Goal: Task Accomplishment & Management: Use online tool/utility

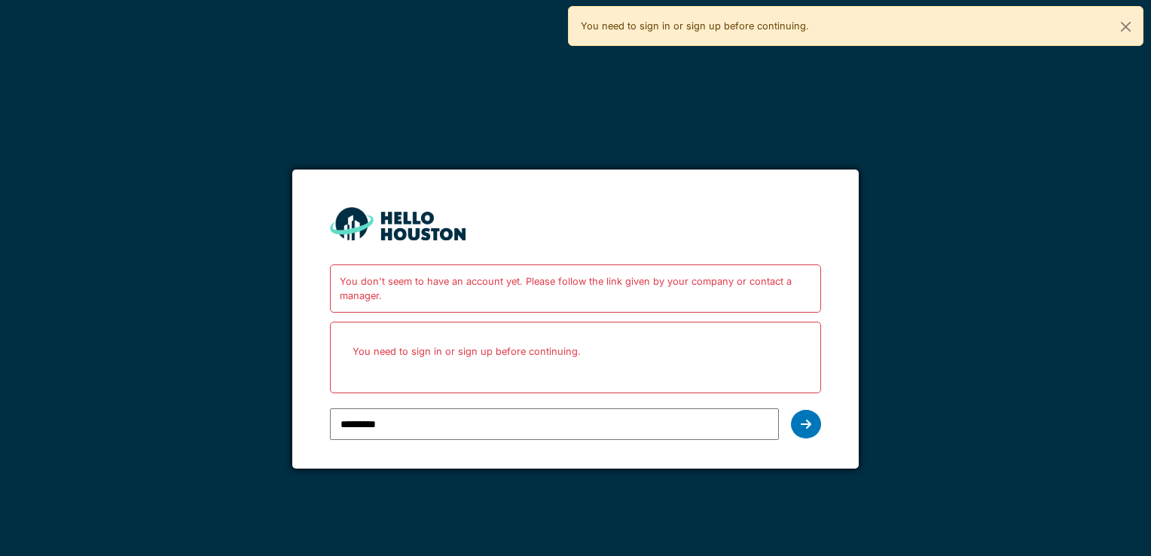
click at [420, 427] on input "*********" at bounding box center [554, 424] width 448 height 32
type input "*"
type input "**********"
click at [809, 428] on icon at bounding box center [806, 424] width 11 height 12
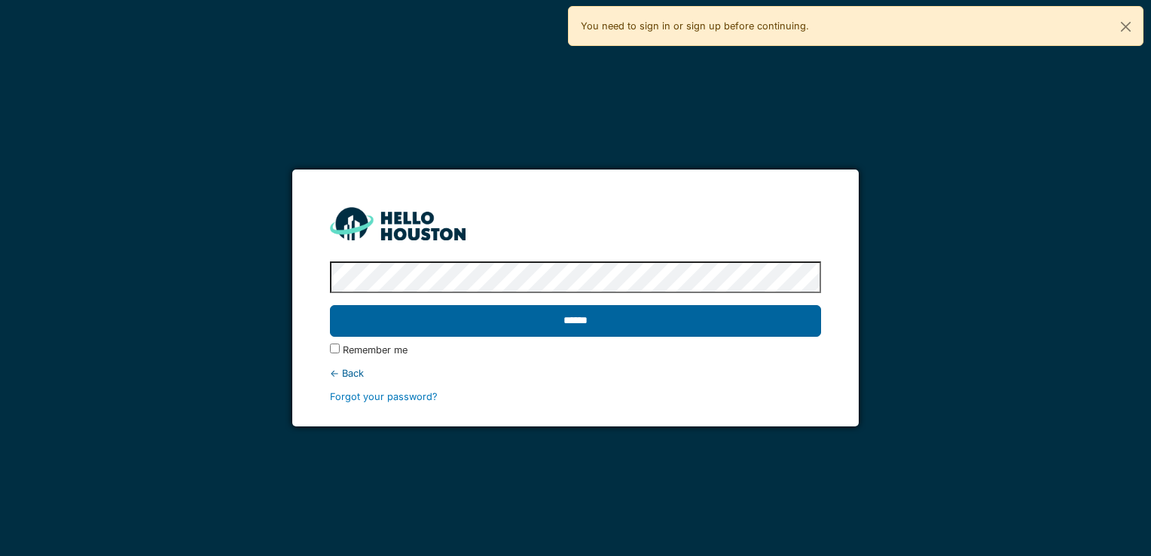
click at [410, 327] on input "******" at bounding box center [575, 321] width 490 height 32
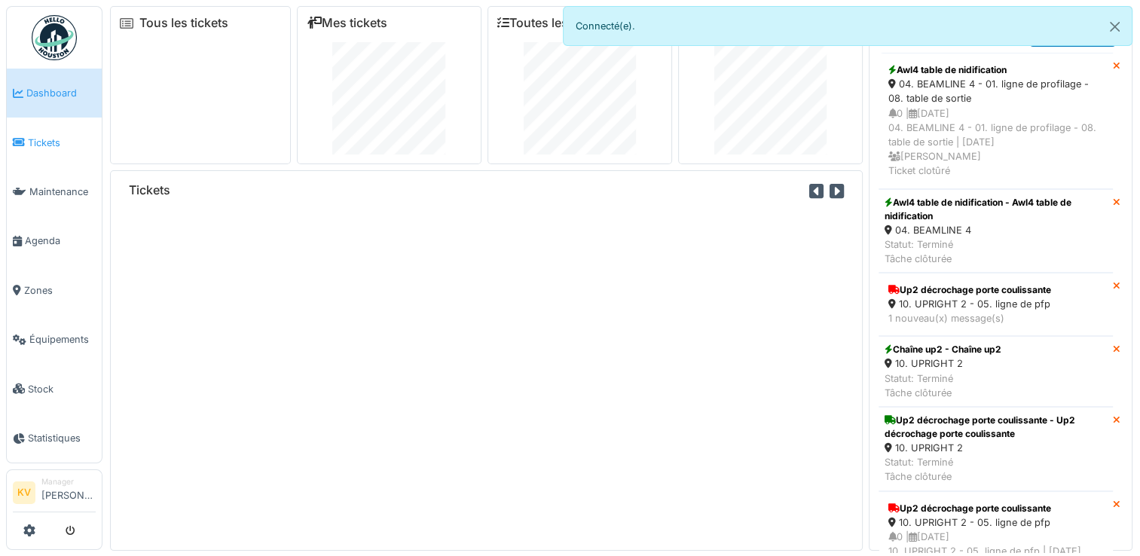
click at [40, 144] on span "Tickets" at bounding box center [62, 143] width 68 height 14
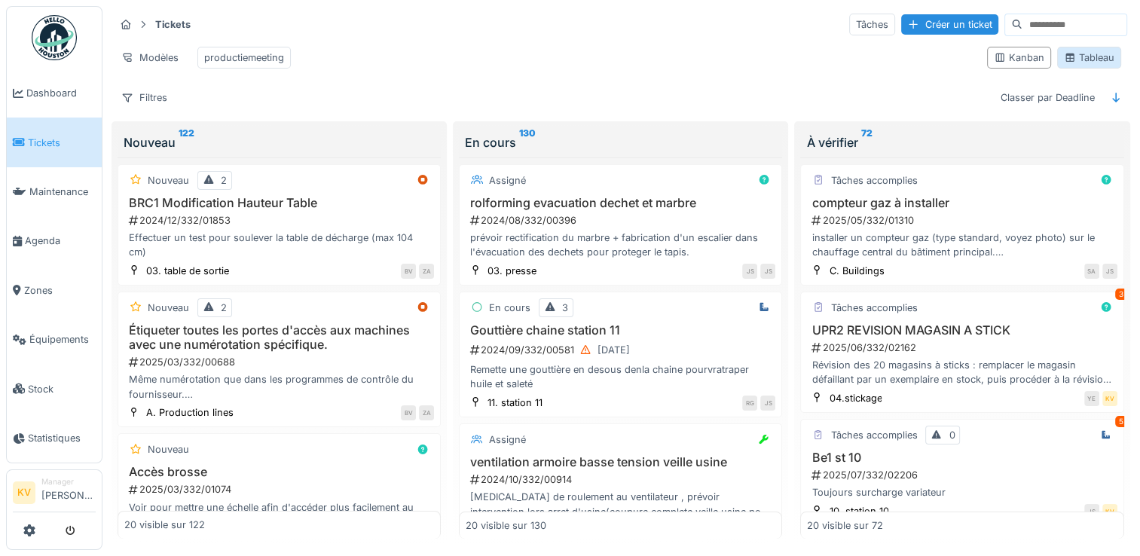
click at [1081, 62] on div "Tableau" at bounding box center [1088, 57] width 50 height 14
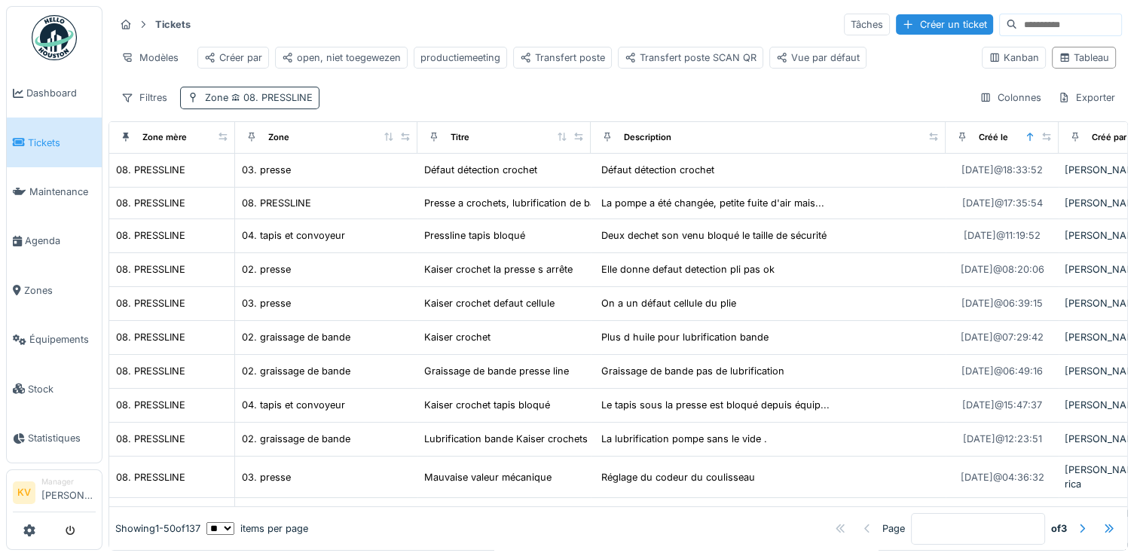
click at [271, 108] on div "Zone 08. PRESSLINE" at bounding box center [249, 98] width 139 height 22
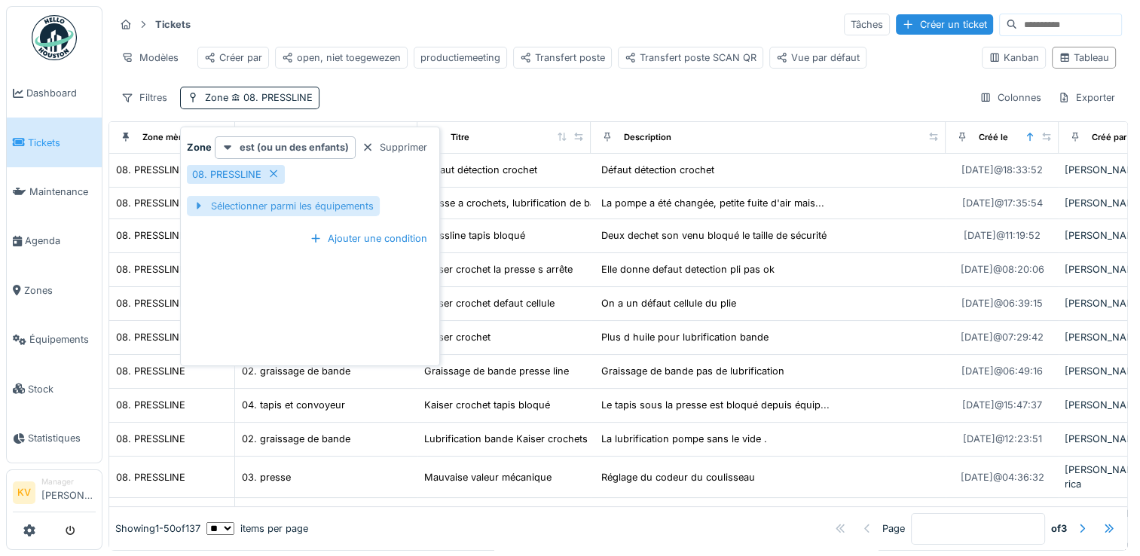
click at [319, 209] on div "Sélectionner parmi les équipements" at bounding box center [283, 206] width 193 height 20
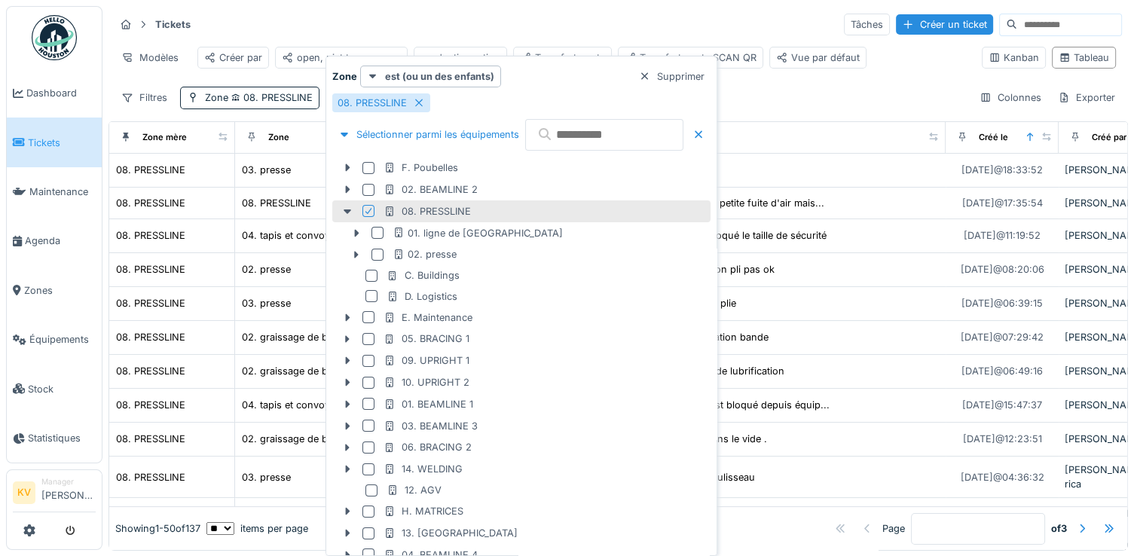
click at [371, 209] on icon at bounding box center [368, 211] width 9 height 8
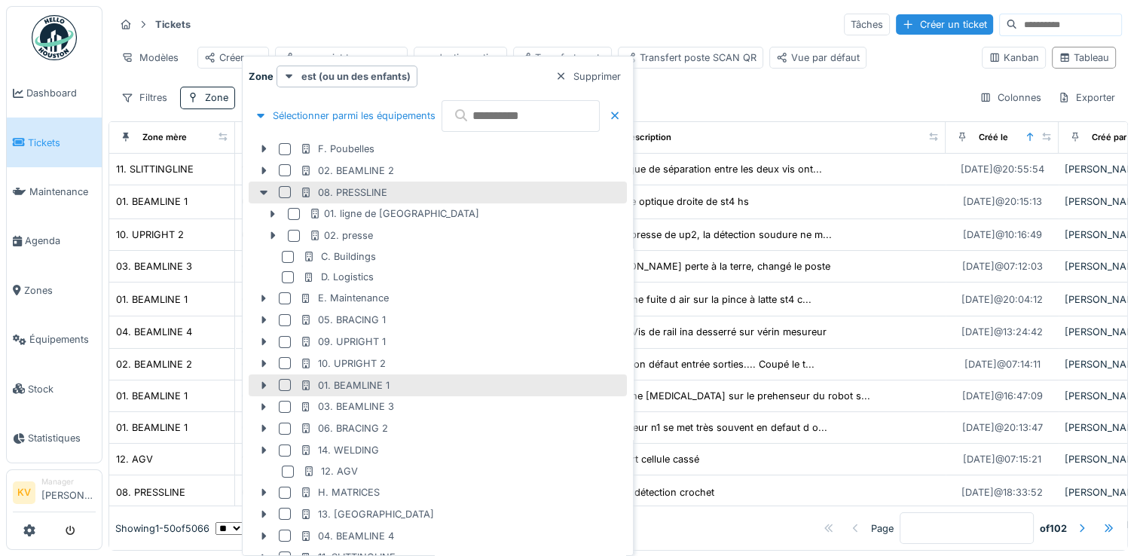
click at [283, 386] on div at bounding box center [285, 385] width 12 height 12
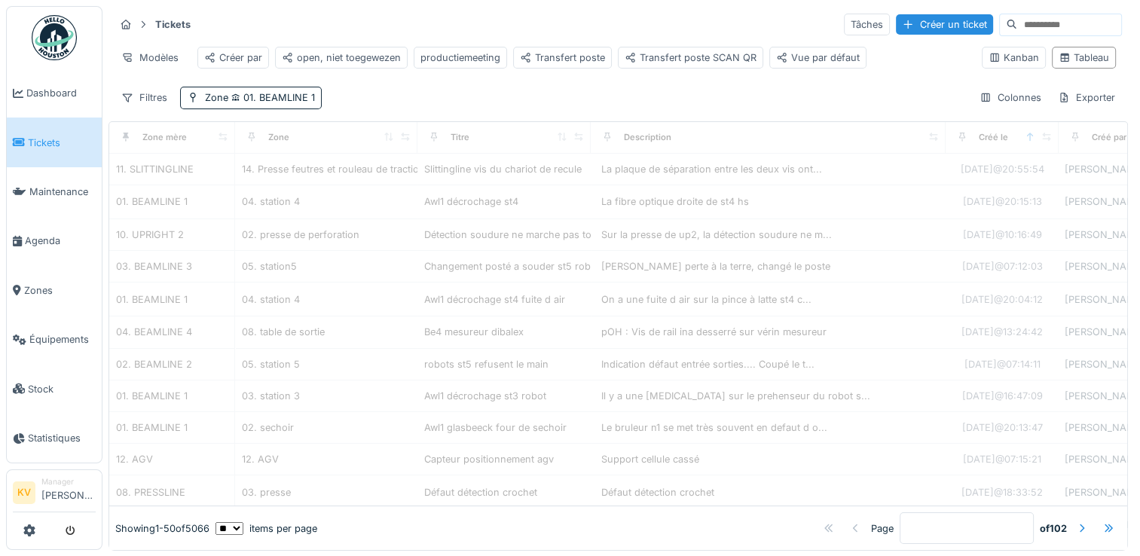
click at [542, 26] on div "Tickets Tâches Créer un ticket" at bounding box center [617, 24] width 1007 height 25
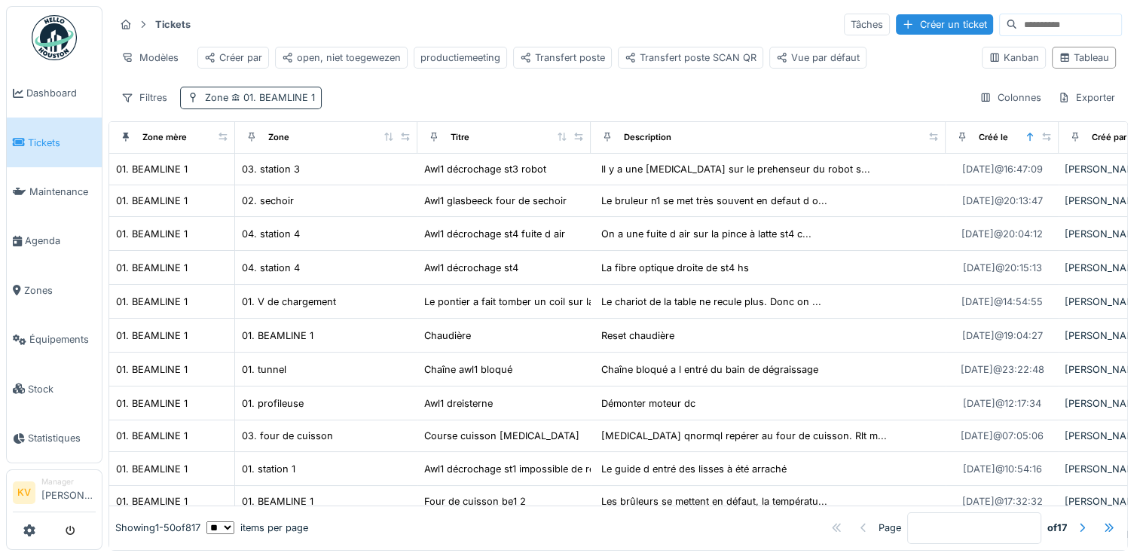
click at [253, 103] on span "01. BEAMLINE 1" at bounding box center [271, 97] width 87 height 11
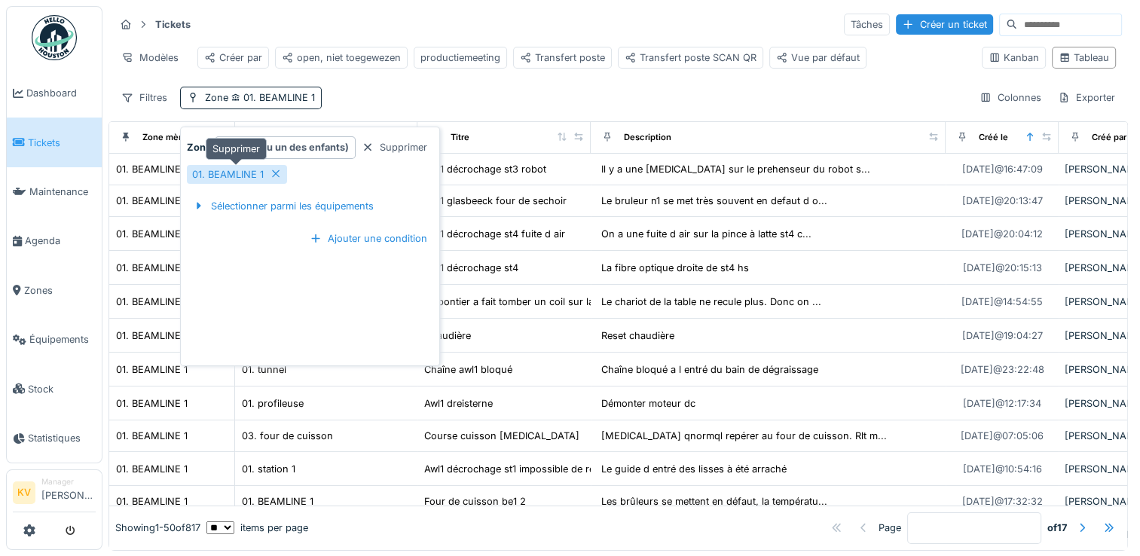
click at [275, 172] on icon at bounding box center [276, 174] width 8 height 8
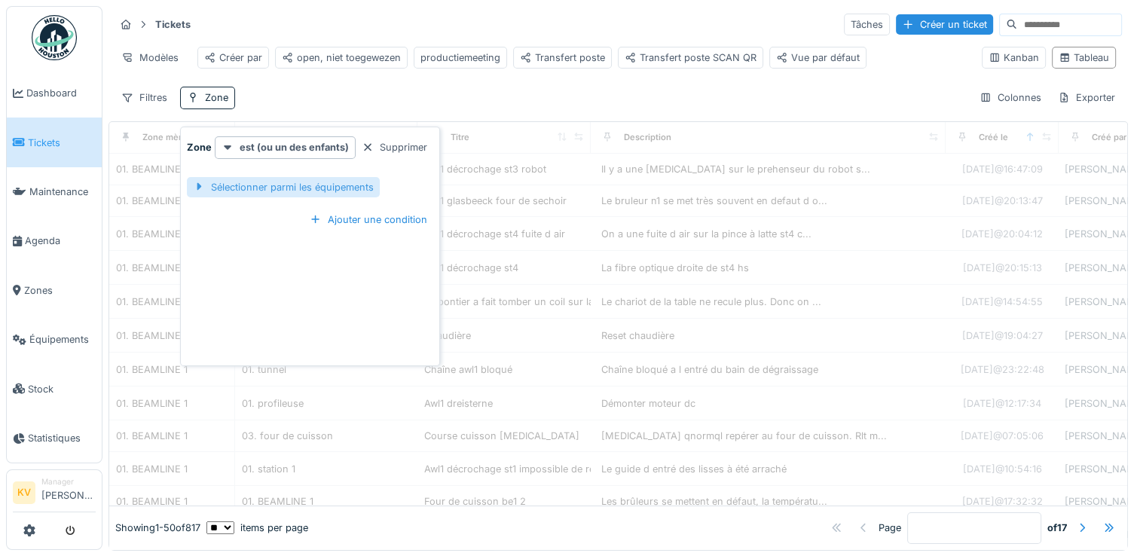
click at [270, 190] on div "Sélectionner parmi les équipements" at bounding box center [283, 187] width 193 height 20
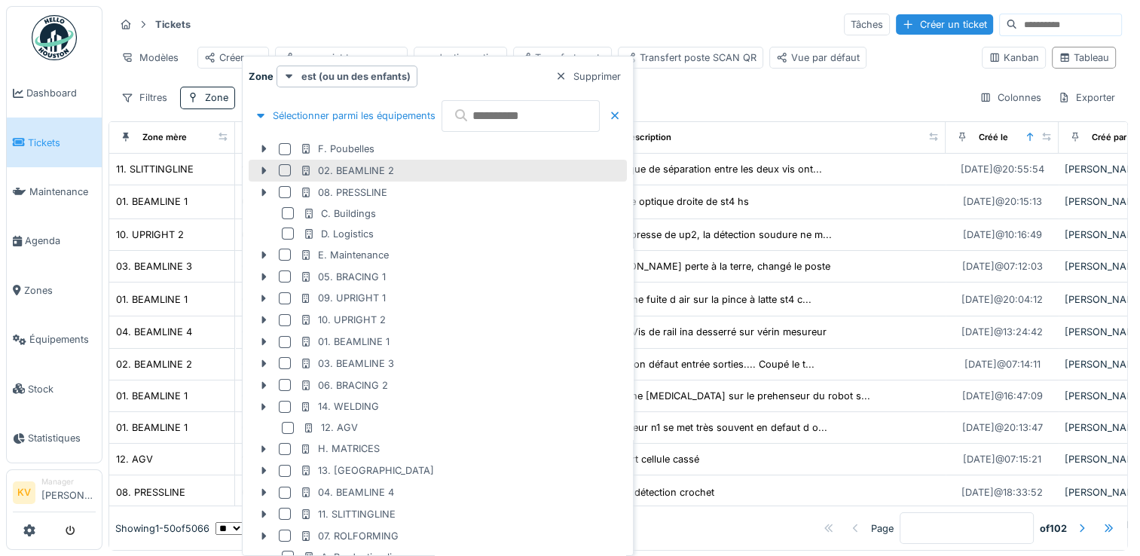
click at [285, 172] on div at bounding box center [285, 170] width 12 height 12
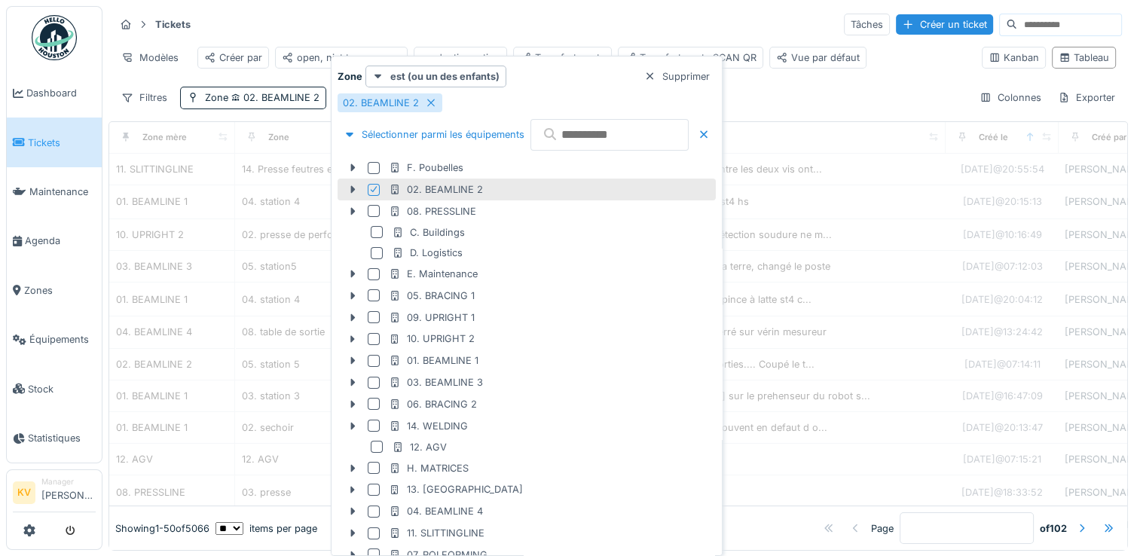
click at [619, 33] on div "Tickets Tâches Créer un ticket" at bounding box center [617, 24] width 1007 height 25
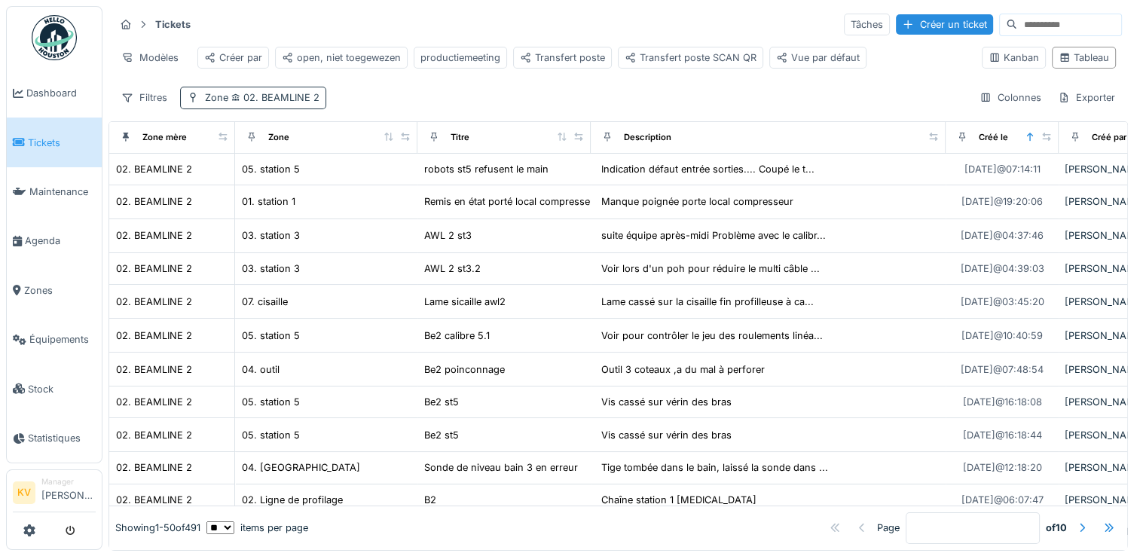
click at [278, 103] on span "02. BEAMLINE 2" at bounding box center [273, 97] width 91 height 11
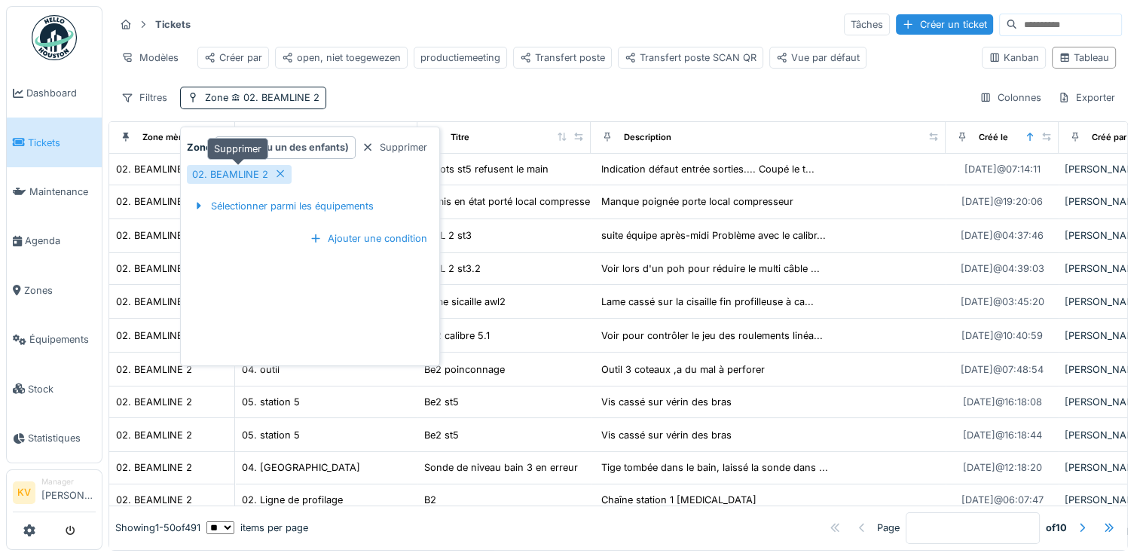
click at [277, 175] on icon at bounding box center [280, 174] width 12 height 10
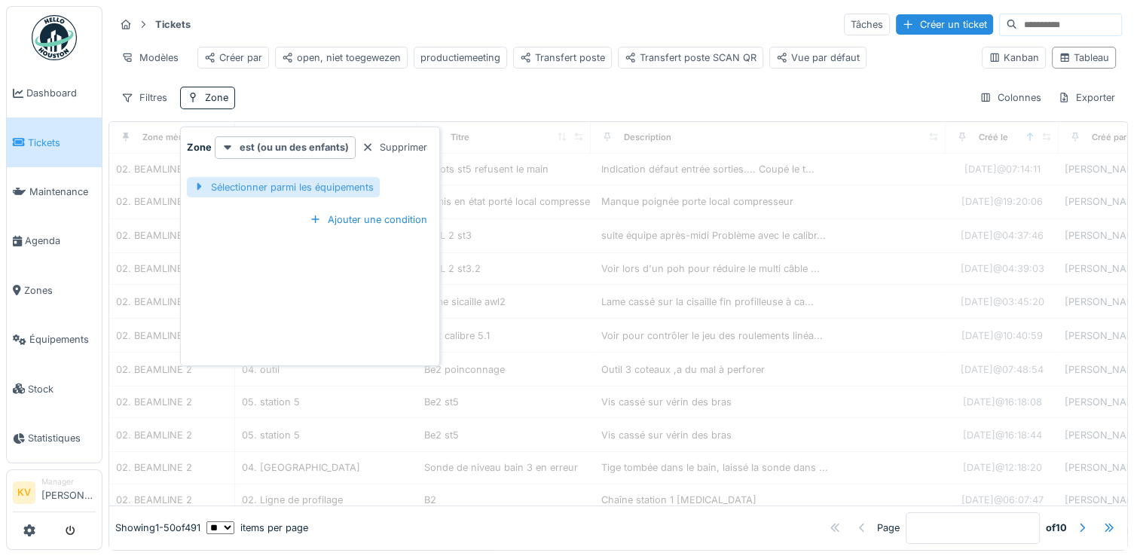
click at [279, 181] on div "Sélectionner parmi les équipements" at bounding box center [283, 187] width 193 height 20
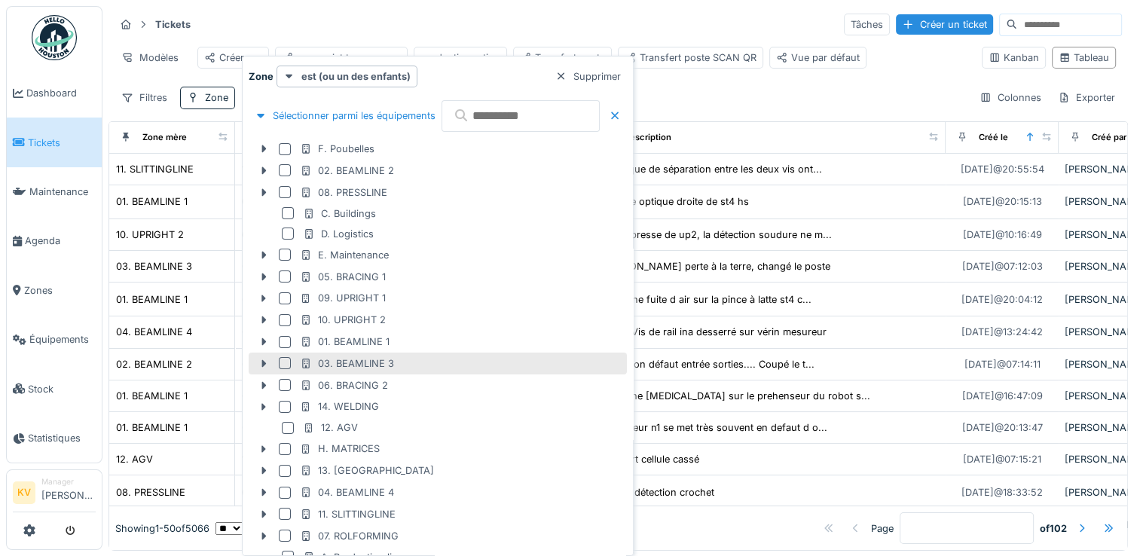
click at [280, 360] on div at bounding box center [285, 363] width 12 height 12
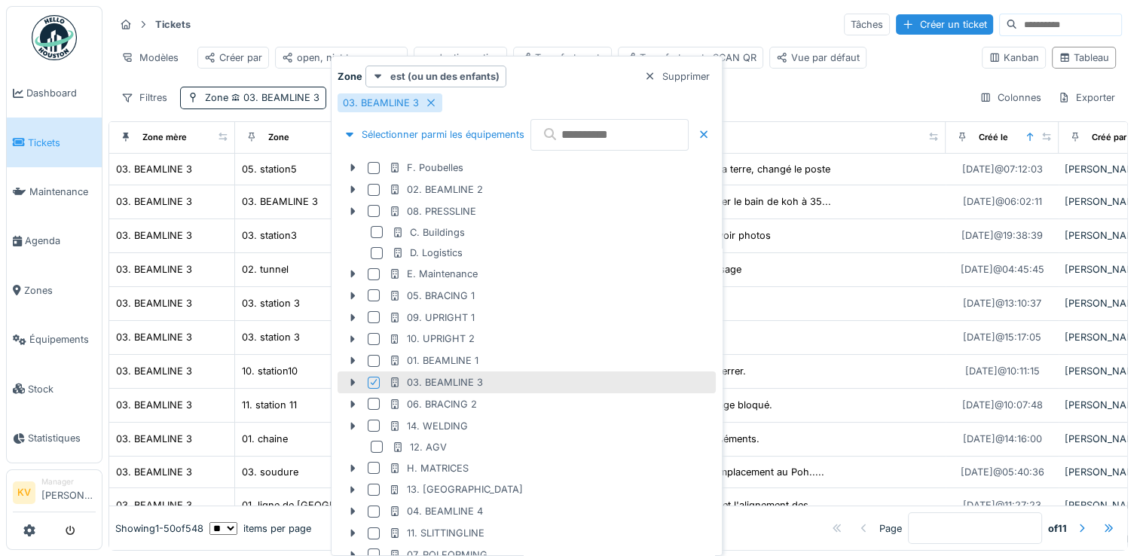
click at [431, 14] on div "Tickets Tâches Créer un ticket" at bounding box center [617, 24] width 1007 height 25
